Goal: Information Seeking & Learning: Learn about a topic

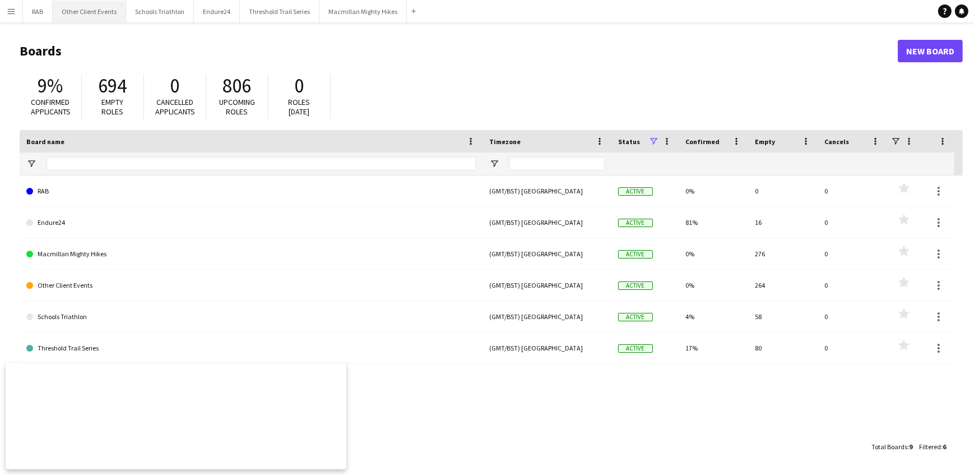
click at [96, 11] on button "Other Client Events Close" at bounding box center [89, 12] width 73 height 22
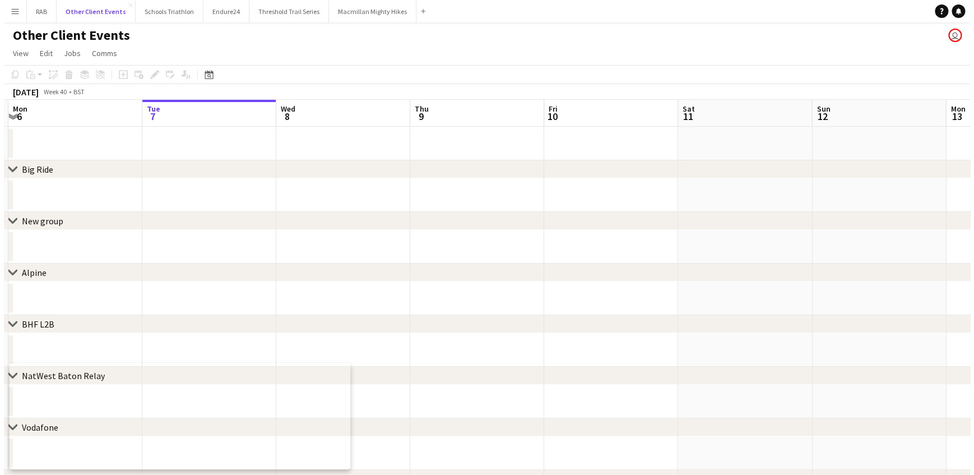
scroll to position [0, 263]
click at [106, 10] on button "Other Client Events Close" at bounding box center [92, 12] width 79 height 22
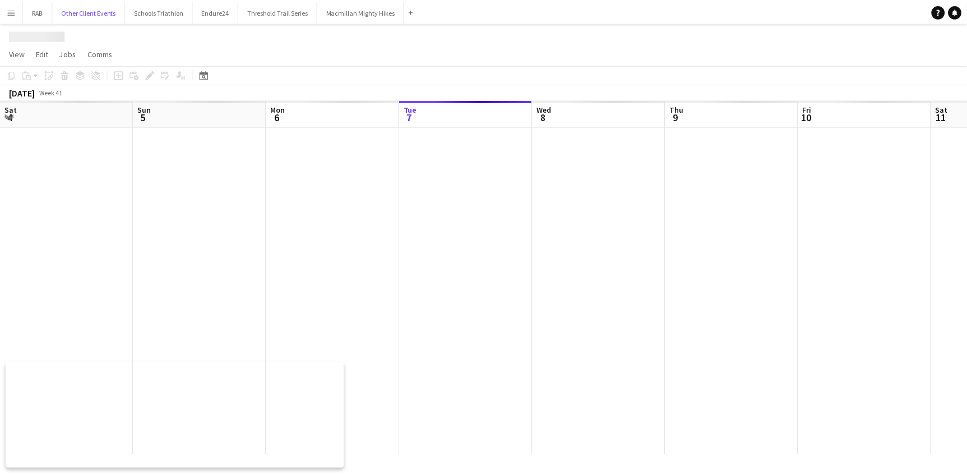
scroll to position [0, 268]
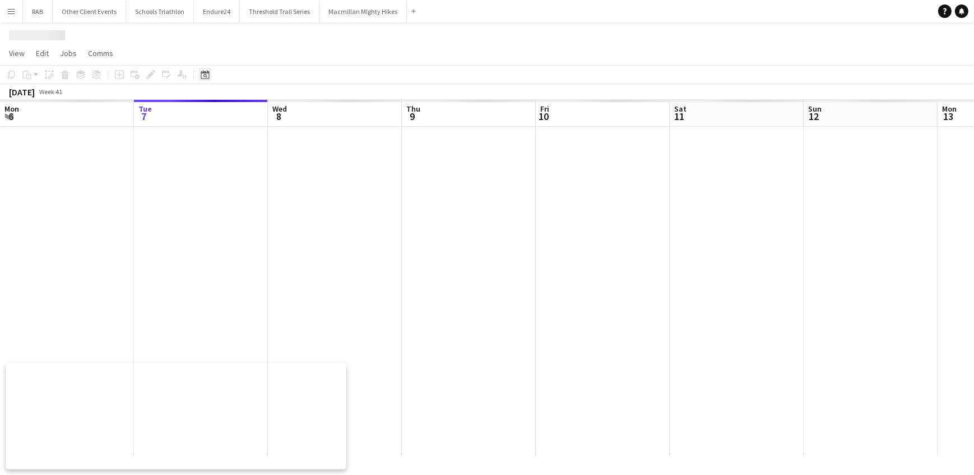
click at [202, 71] on icon "Date picker" at bounding box center [205, 74] width 9 height 9
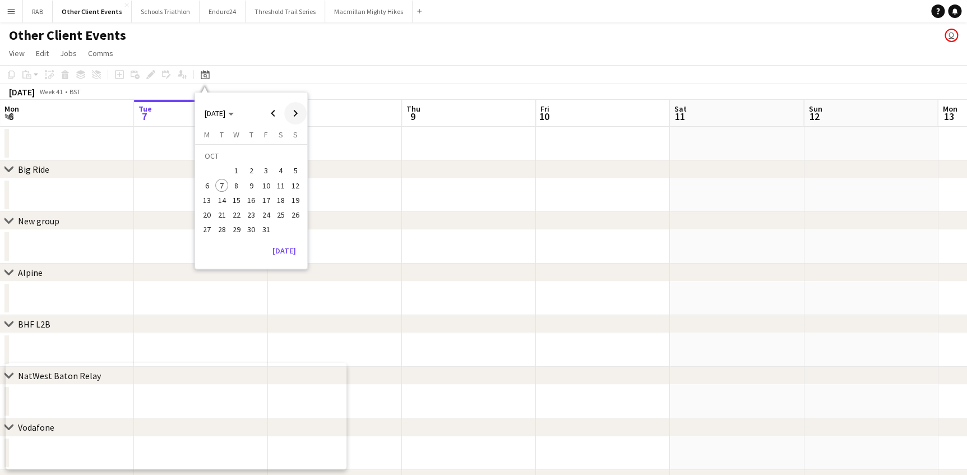
click at [295, 114] on span "Next month" at bounding box center [295, 113] width 22 height 22
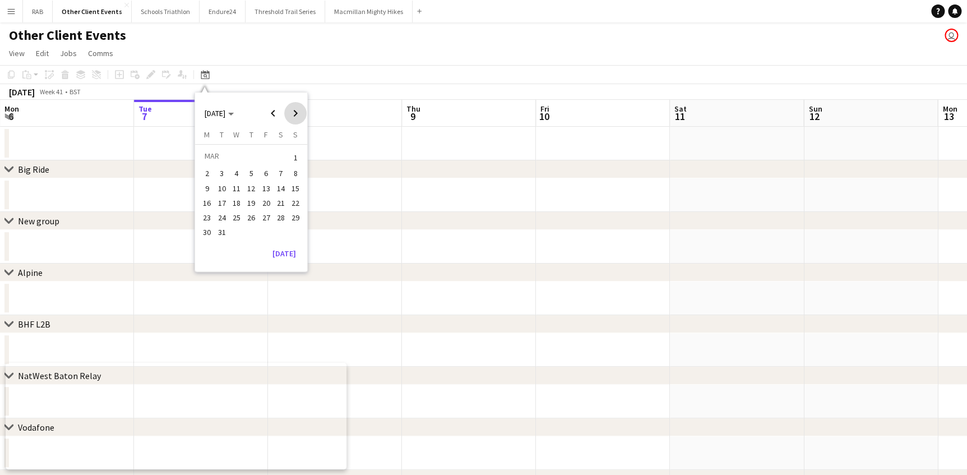
click at [295, 114] on span "Next month" at bounding box center [295, 113] width 22 height 22
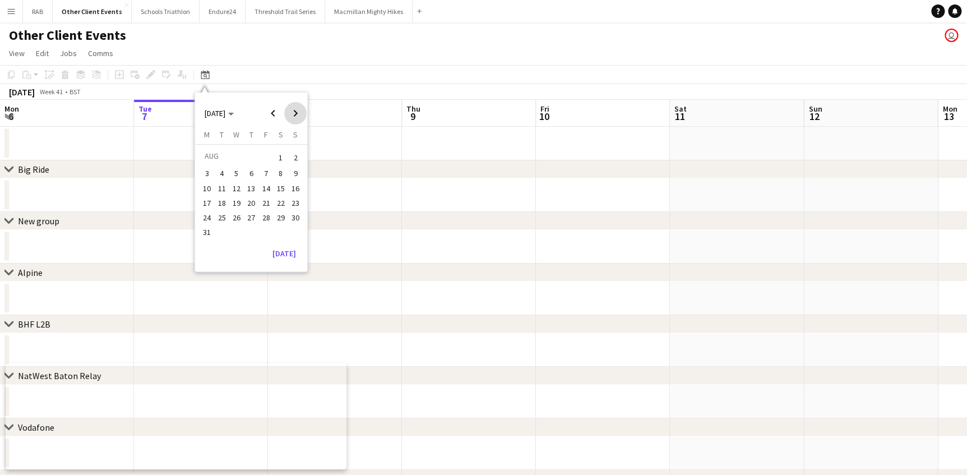
click at [290, 113] on span "Next month" at bounding box center [295, 113] width 22 height 22
click at [220, 165] on span "1" at bounding box center [221, 170] width 13 height 13
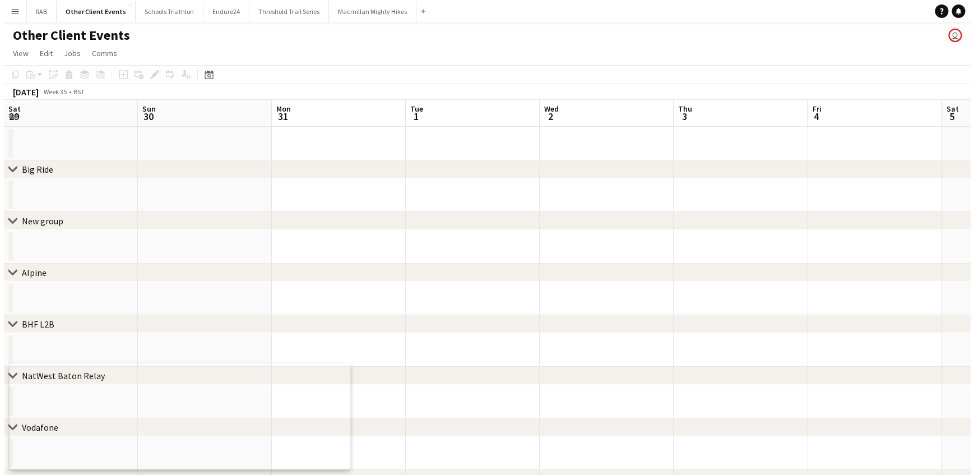
scroll to position [0, 386]
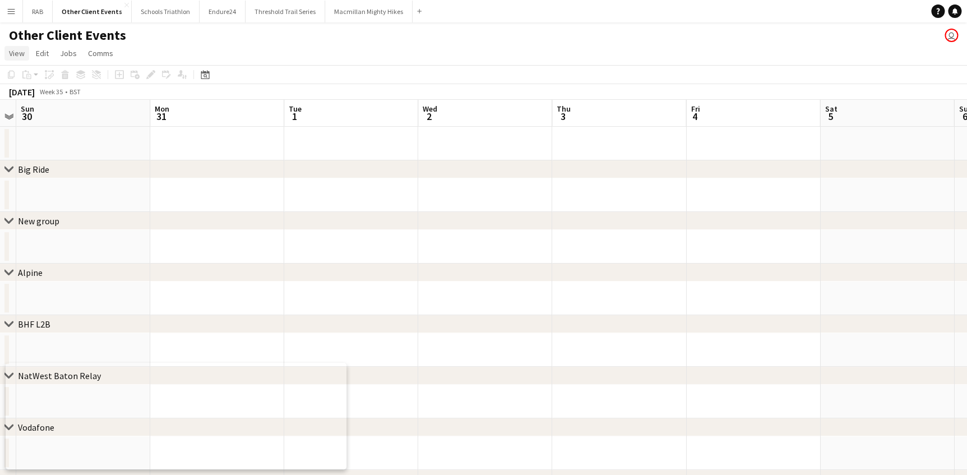
click at [15, 55] on span "View" at bounding box center [17, 53] width 16 height 10
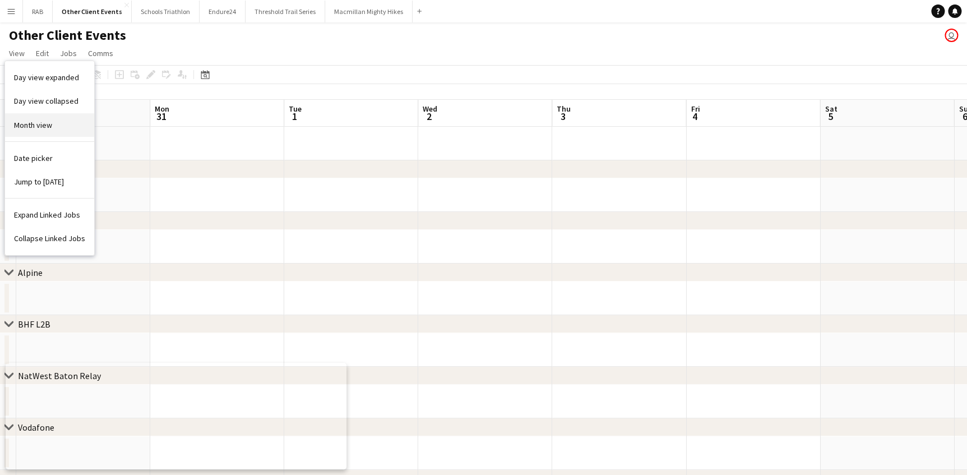
click at [20, 124] on span "Month view" at bounding box center [33, 125] width 38 height 10
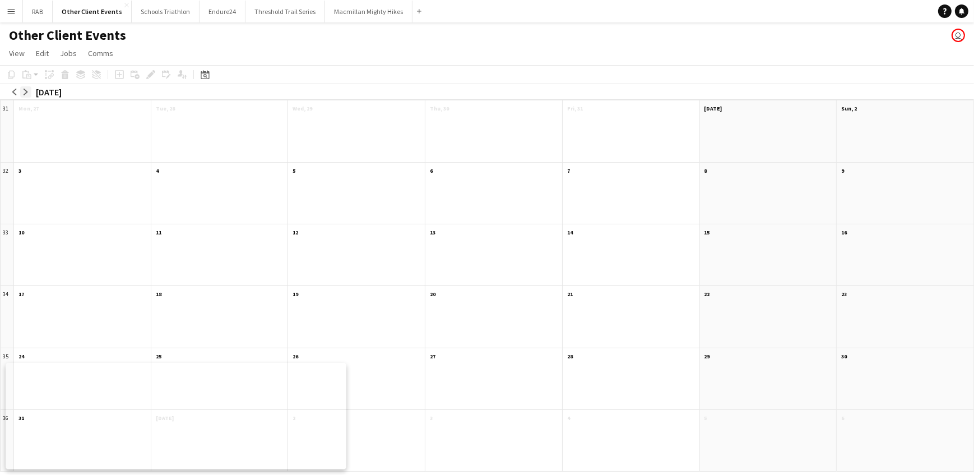
click at [22, 91] on app-icon "arrow-right" at bounding box center [25, 92] width 7 height 7
click at [25, 90] on app-icon "arrow-right" at bounding box center [25, 92] width 7 height 7
click at [10, 93] on button "arrow-left" at bounding box center [14, 91] width 11 height 11
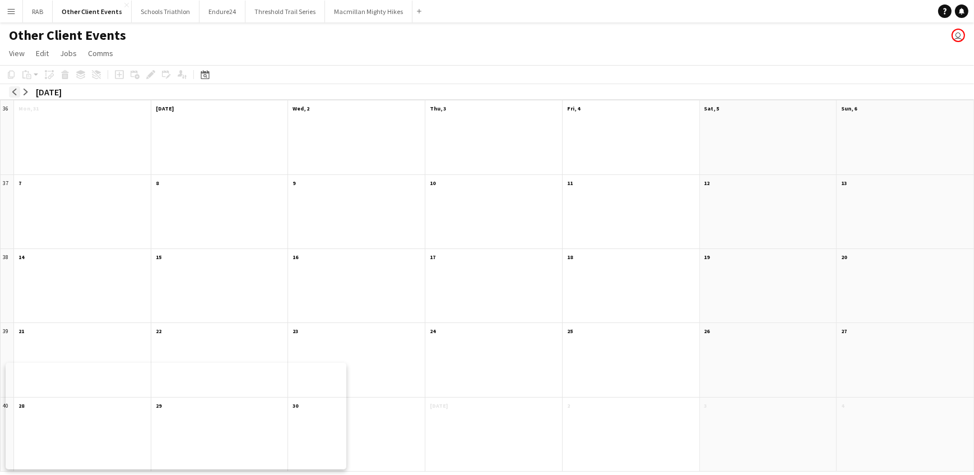
click at [10, 93] on button "arrow-left" at bounding box center [14, 91] width 11 height 11
click at [19, 92] on button "arrow-left" at bounding box center [14, 91] width 11 height 11
click at [13, 92] on app-icon "arrow-left" at bounding box center [14, 92] width 7 height 7
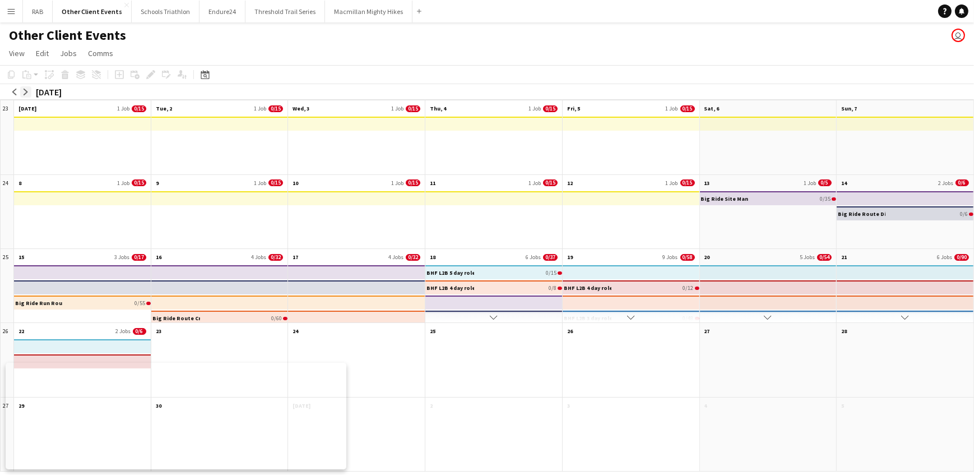
click at [27, 92] on app-icon "arrow-right" at bounding box center [25, 92] width 7 height 7
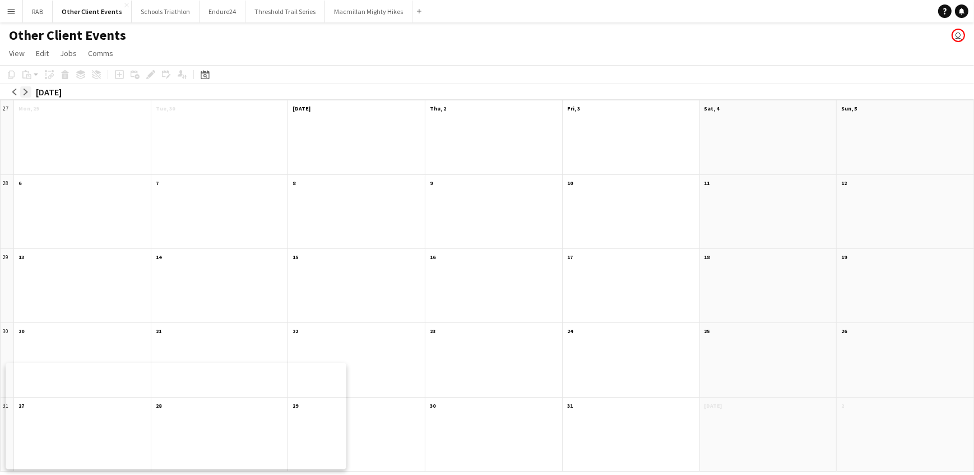
click at [27, 92] on app-icon "arrow-right" at bounding box center [25, 92] width 7 height 7
